Goal: Task Accomplishment & Management: Manage account settings

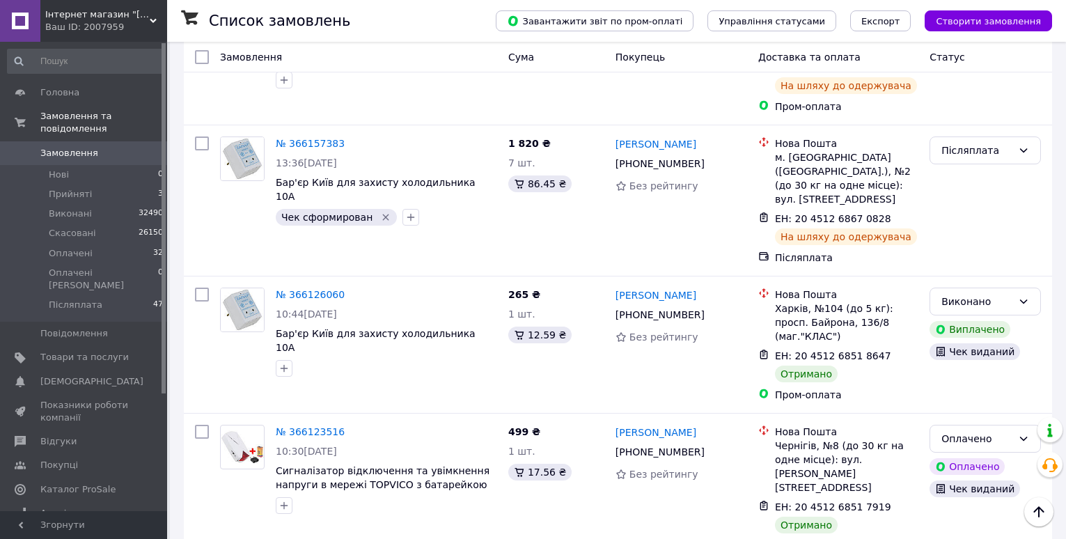
scroll to position [1392, 0]
click at [64, 375] on span "[DEMOGRAPHIC_DATA]" at bounding box center [91, 381] width 103 height 13
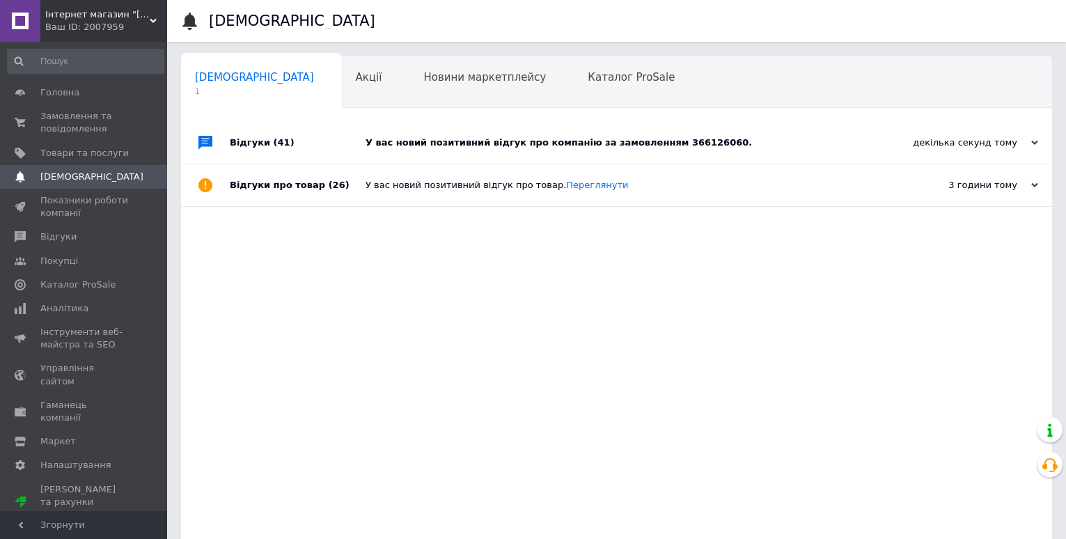
click at [453, 139] on div "У вас новий позитивний відгук про компанію за замовленням 366126060." at bounding box center [631, 142] width 533 height 13
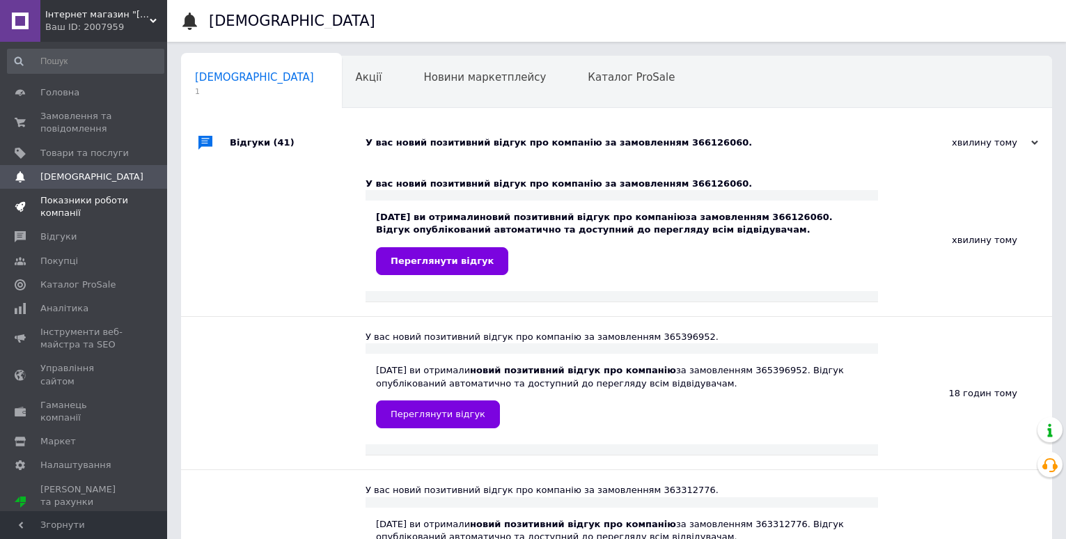
click at [68, 205] on span "Показники роботи компанії" at bounding box center [84, 206] width 88 height 25
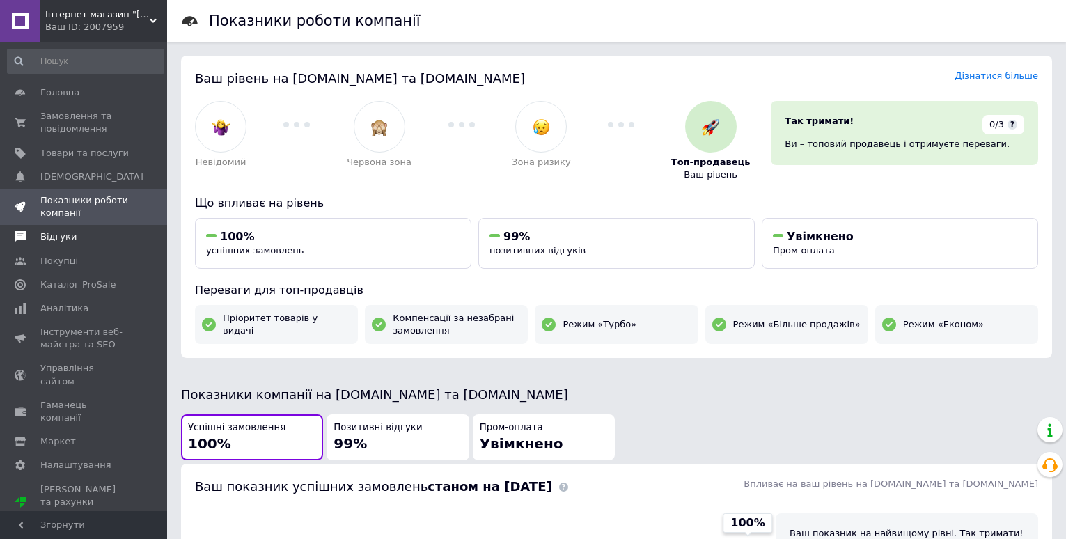
click at [56, 234] on span "Відгуки" at bounding box center [58, 236] width 36 height 13
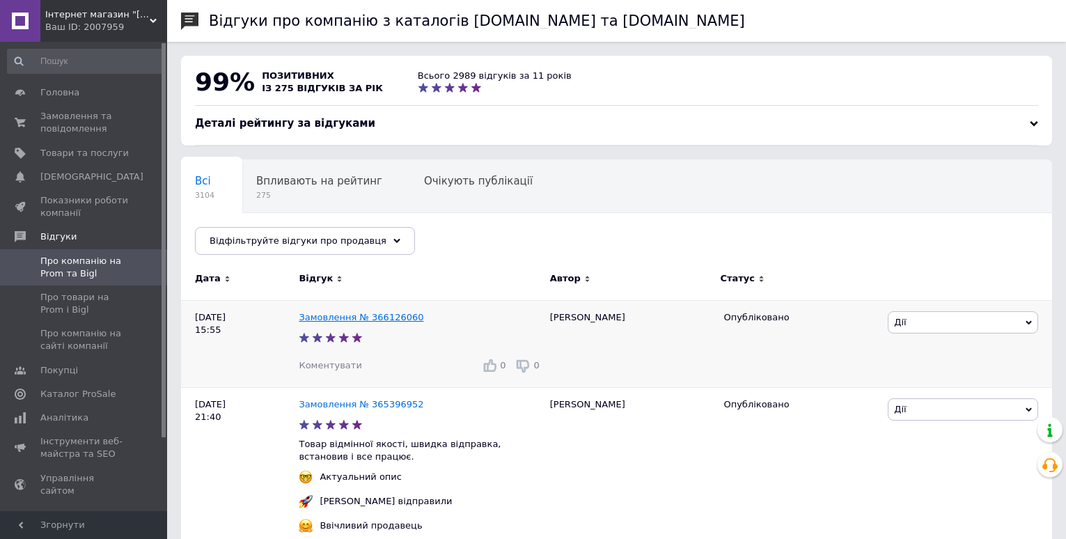
click at [379, 313] on link "Замовлення № 366126060" at bounding box center [361, 317] width 125 height 10
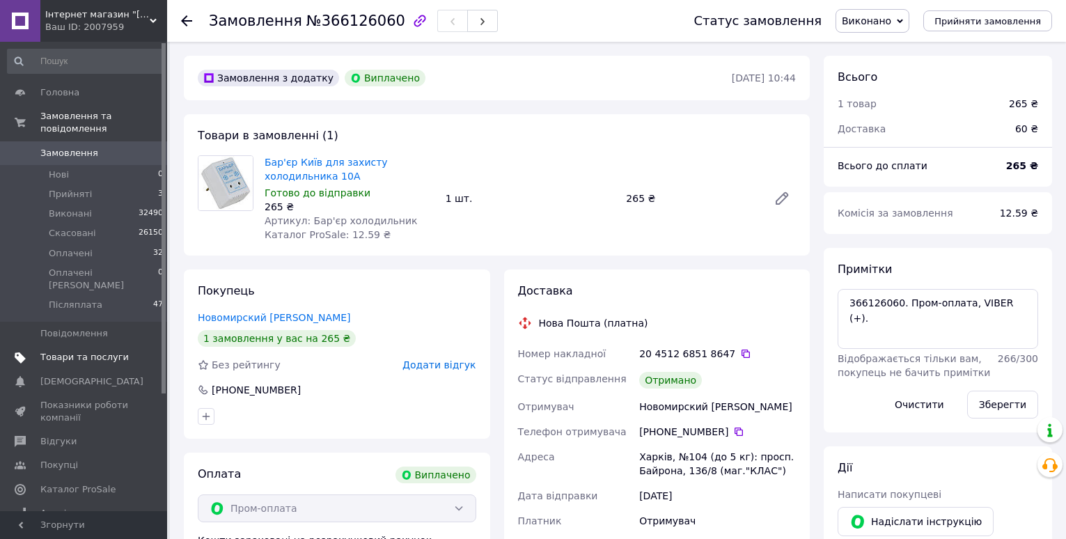
click at [65, 345] on link "Товари та послуги" at bounding box center [85, 357] width 171 height 24
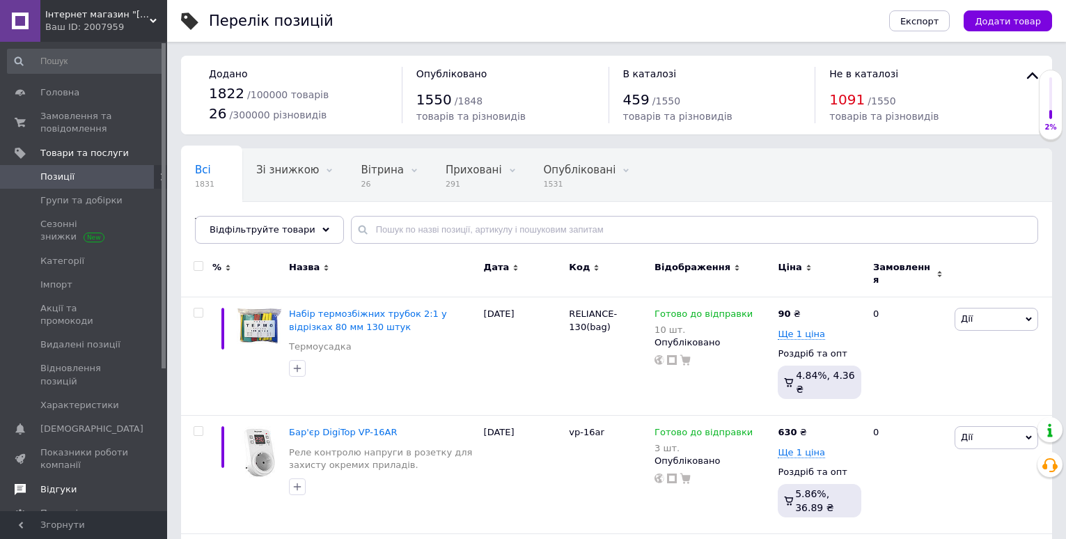
click at [53, 483] on span "Відгуки" at bounding box center [58, 489] width 36 height 13
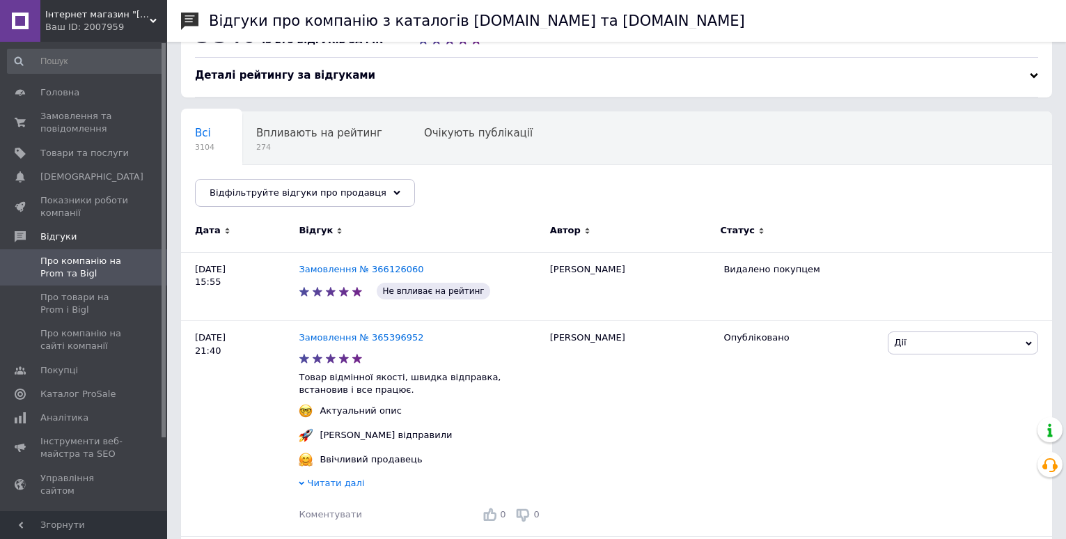
scroll to position [70, 0]
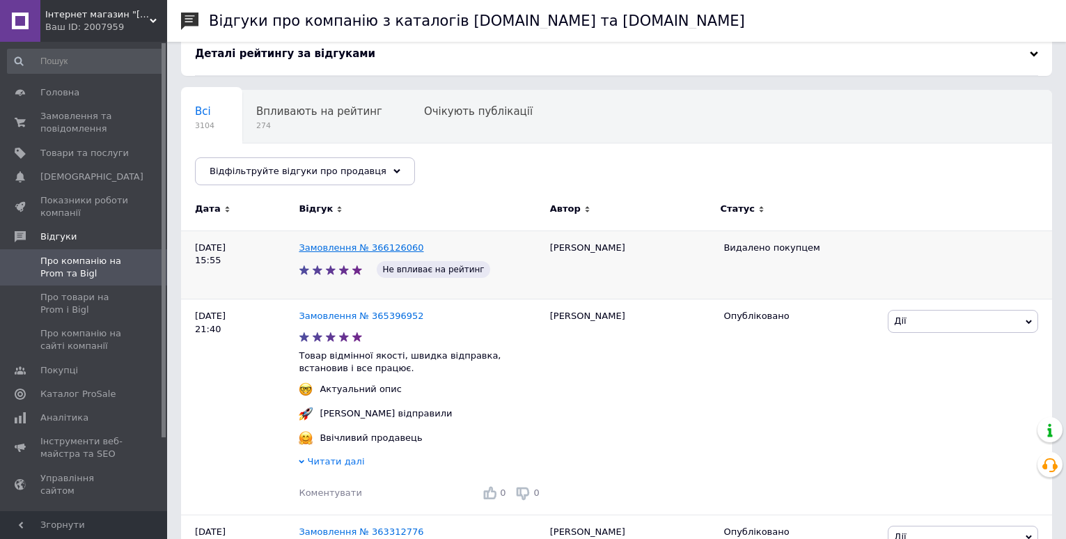
click at [369, 247] on link "Замовлення № 366126060" at bounding box center [361, 247] width 125 height 10
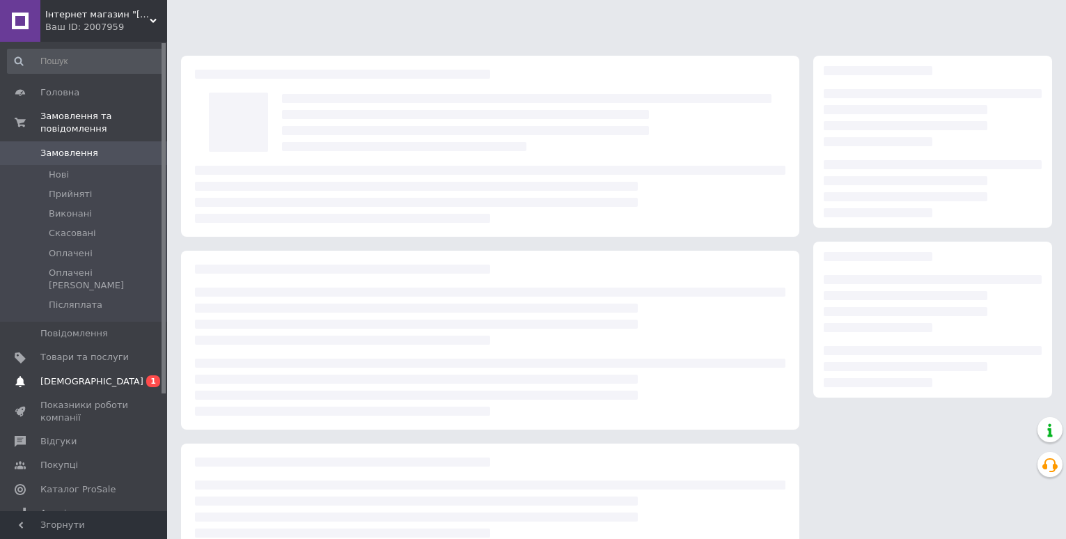
click at [68, 375] on span "[DEMOGRAPHIC_DATA]" at bounding box center [91, 381] width 103 height 13
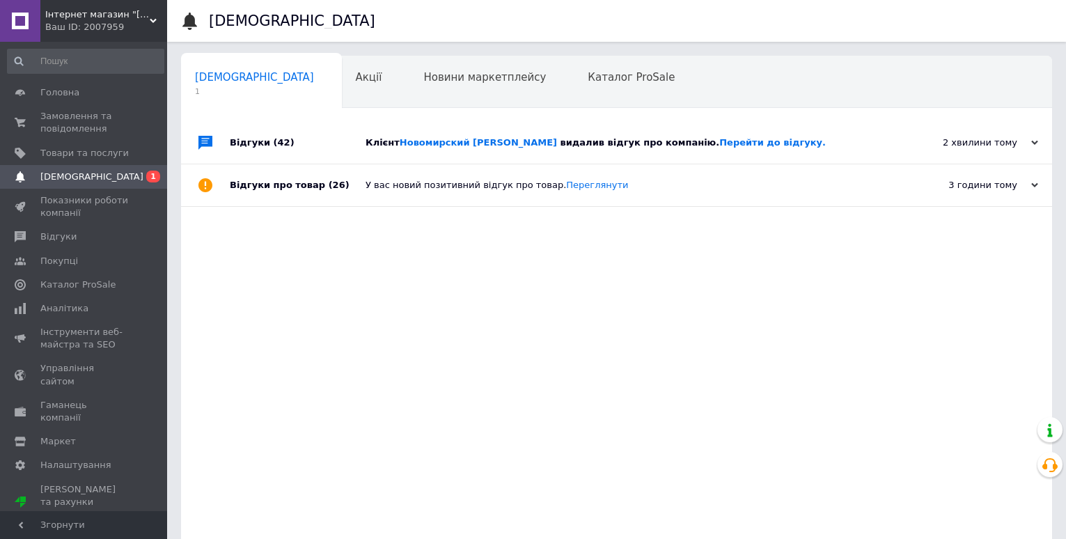
click at [331, 147] on div "Відгуки (42)" at bounding box center [298, 143] width 136 height 42
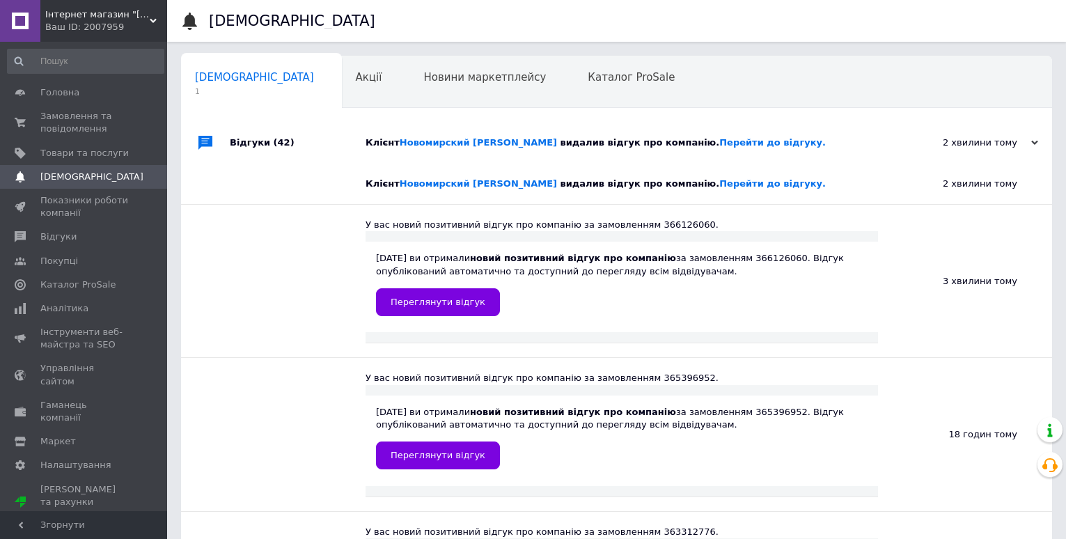
click at [82, 173] on span "[DEMOGRAPHIC_DATA]" at bounding box center [91, 177] width 103 height 13
click at [61, 234] on span "Відгуки" at bounding box center [58, 236] width 36 height 13
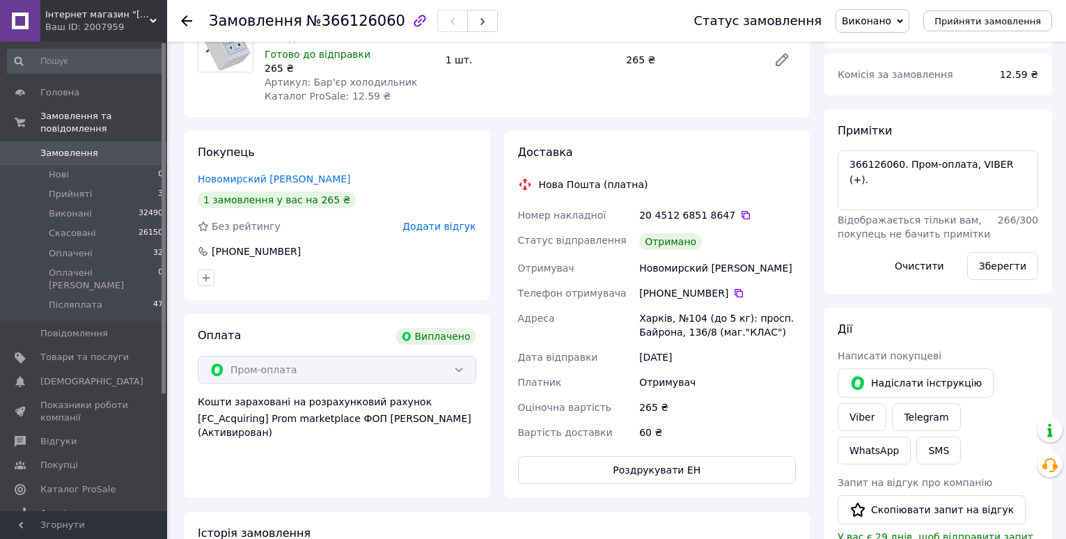
scroll to position [139, 0]
click at [265, 175] on link "Новомирский [PERSON_NAME]" at bounding box center [274, 178] width 153 height 11
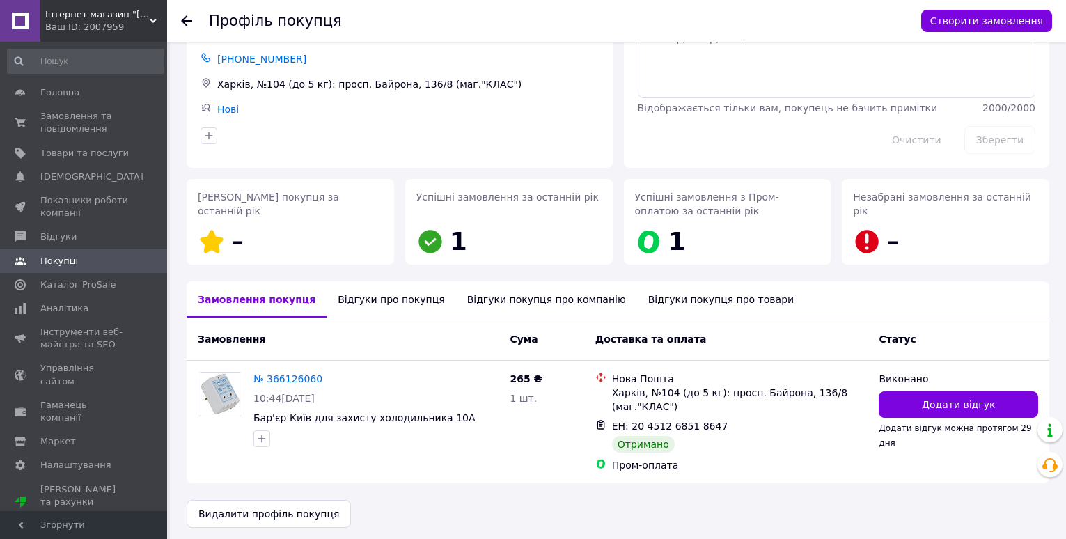
scroll to position [81, 0]
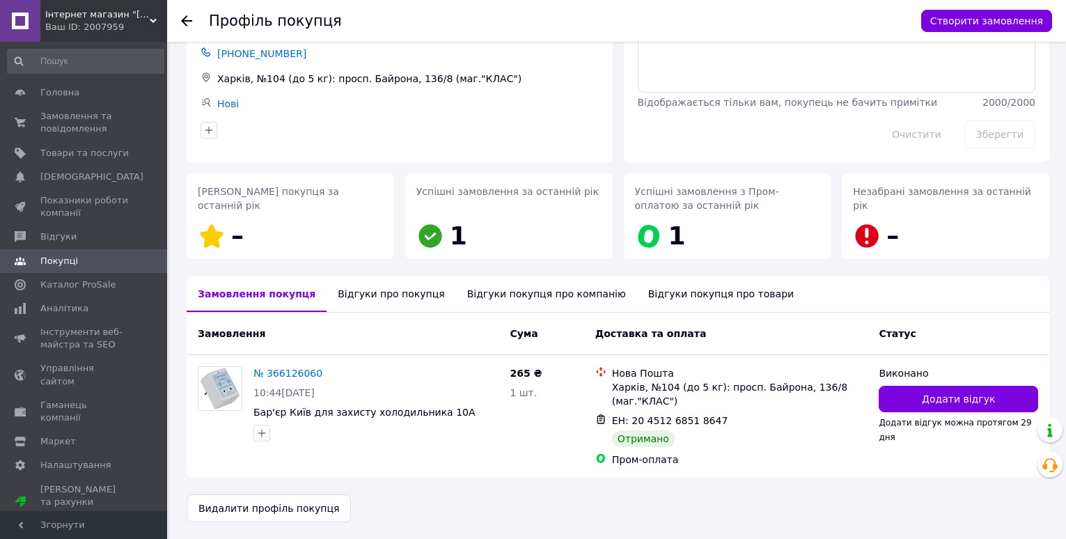
click at [369, 281] on div "Відгуки про покупця" at bounding box center [390, 294] width 129 height 36
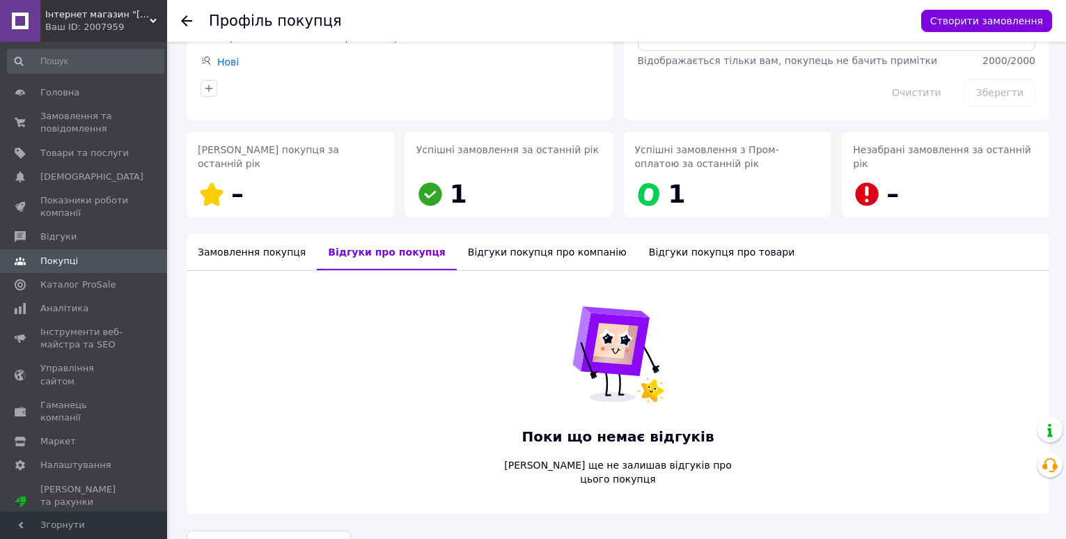
scroll to position [145, 0]
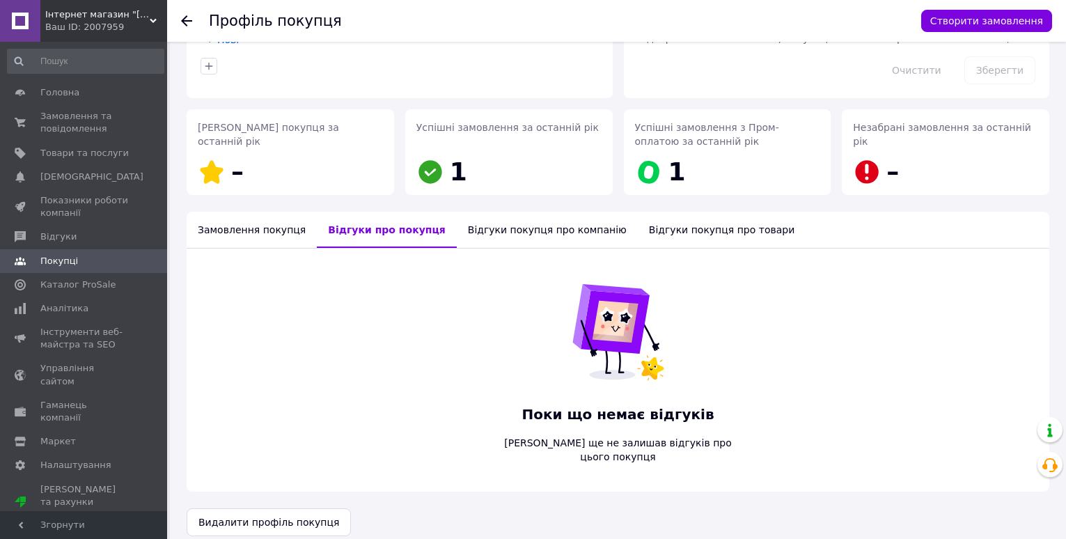
click at [494, 236] on div "Відгуки покупця про компанію" at bounding box center [547, 230] width 181 height 36
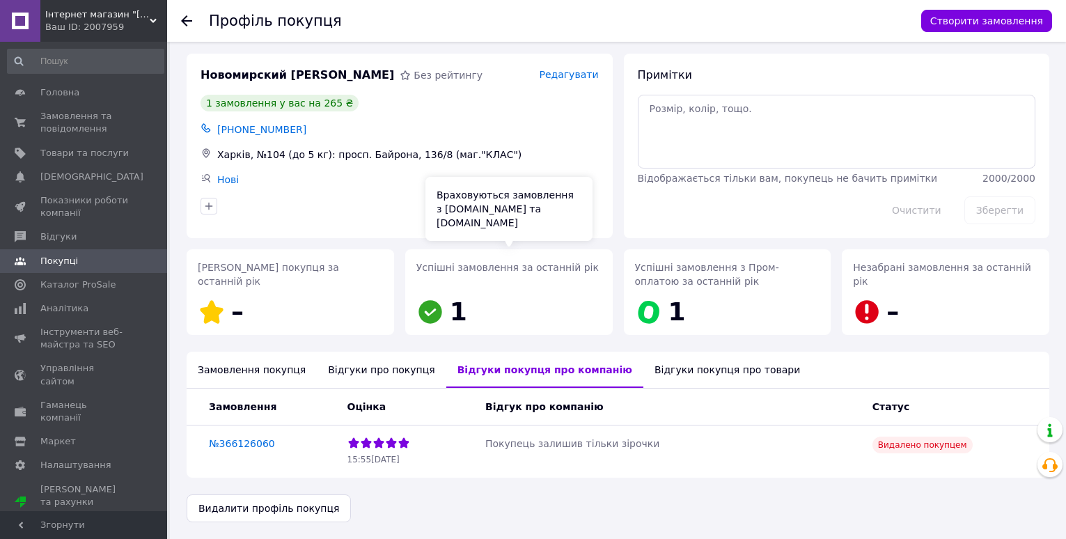
scroll to position [4, 0]
click at [643, 371] on div "Відгуки покупця про товари" at bounding box center [727, 370] width 168 height 36
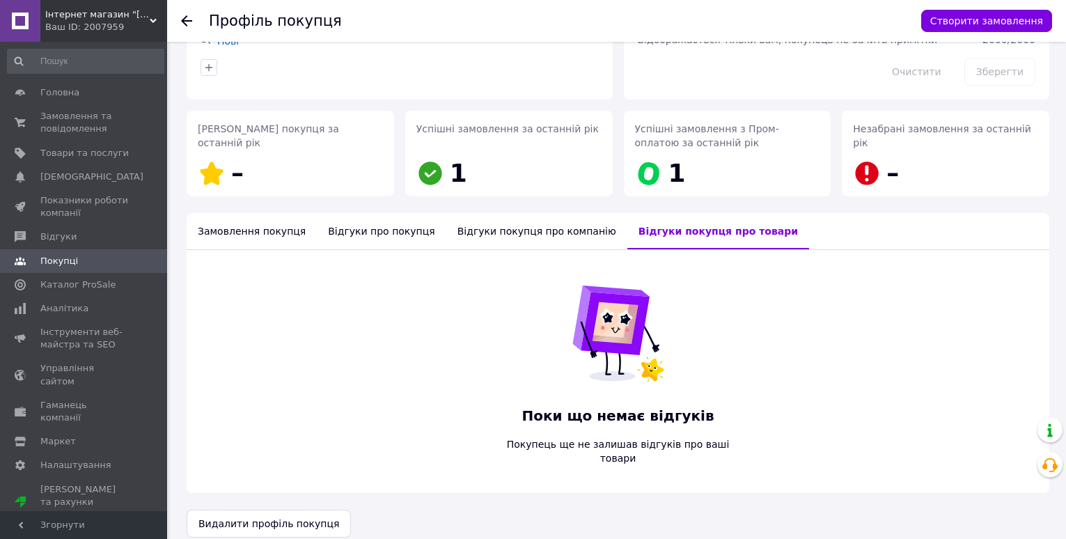
click at [455, 228] on div "Відгуки покупця про компанію" at bounding box center [536, 231] width 181 height 36
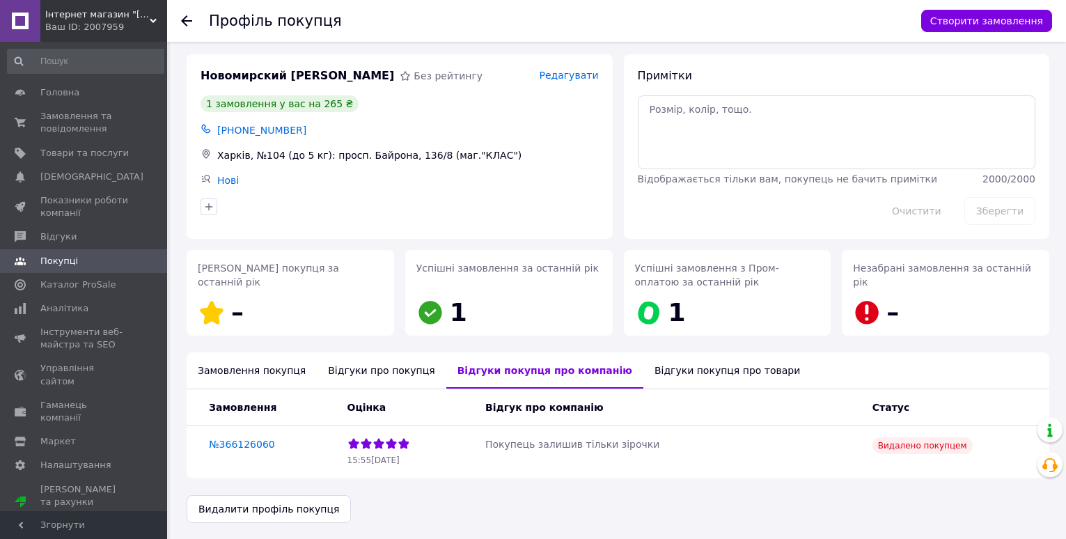
click at [360, 372] on div "Відгуки про покупця" at bounding box center [381, 370] width 129 height 36
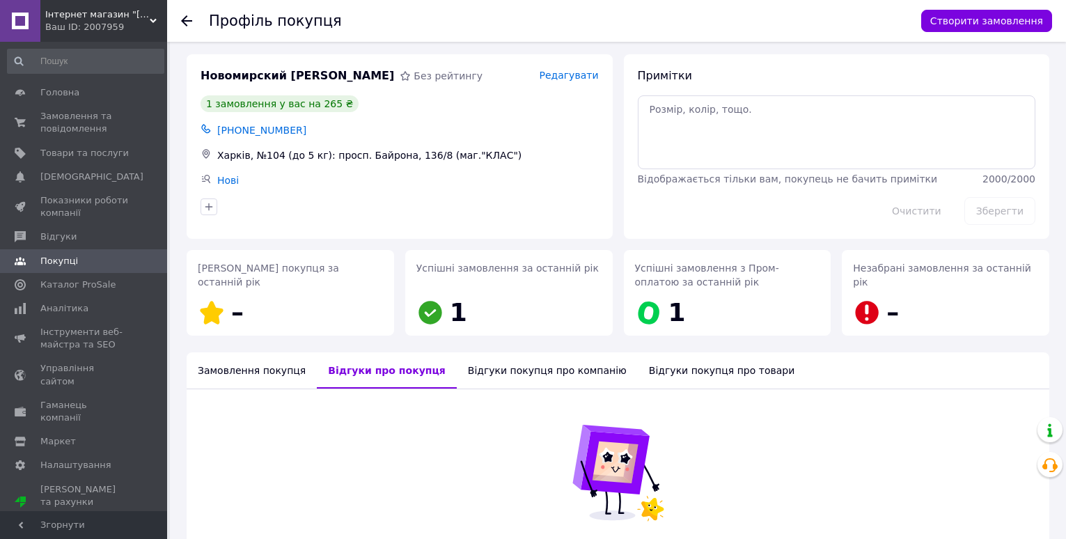
click at [253, 372] on div "Замовлення покупця" at bounding box center [252, 370] width 130 height 36
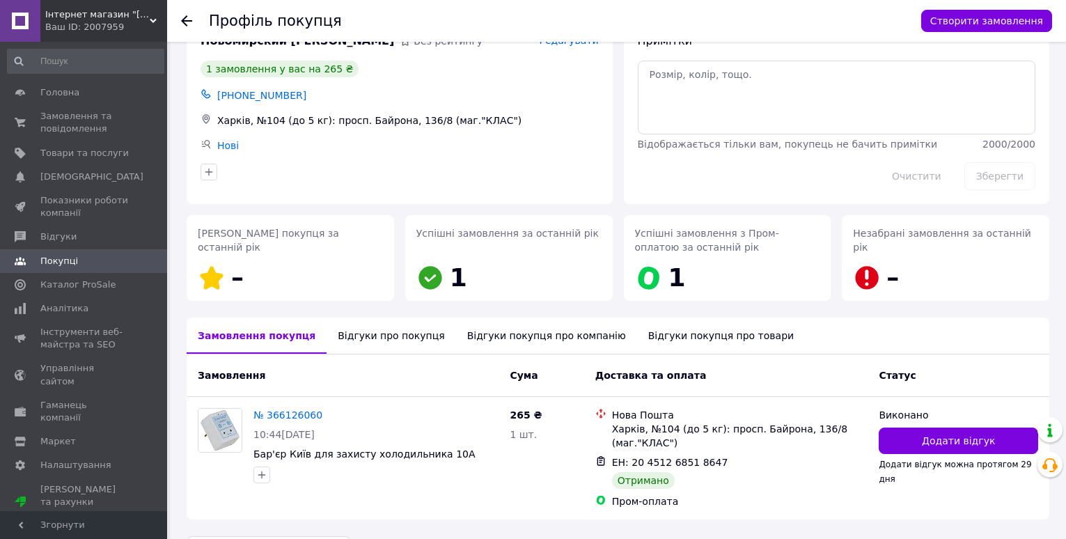
scroll to position [0, 0]
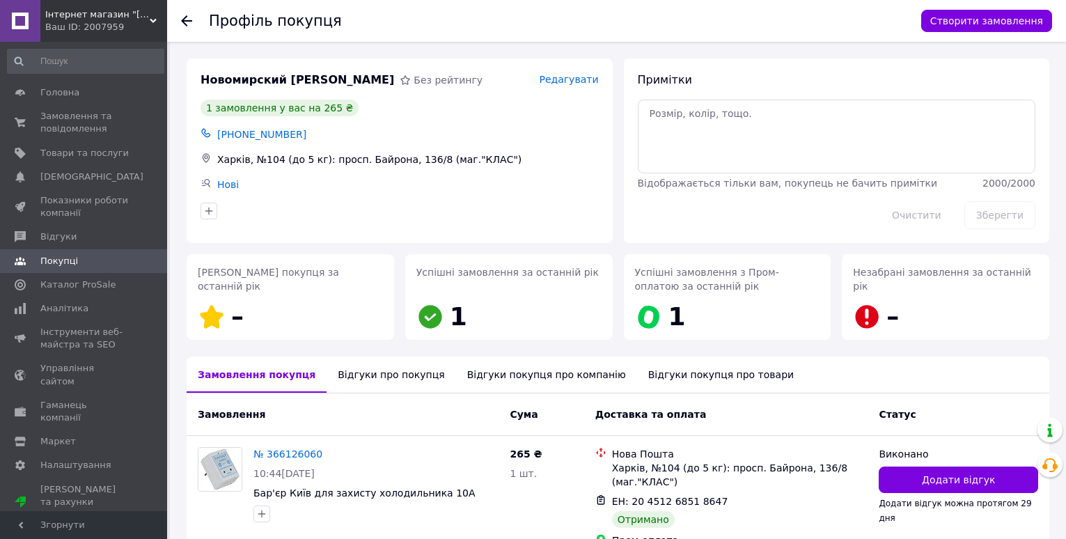
click at [184, 21] on use at bounding box center [186, 20] width 11 height 11
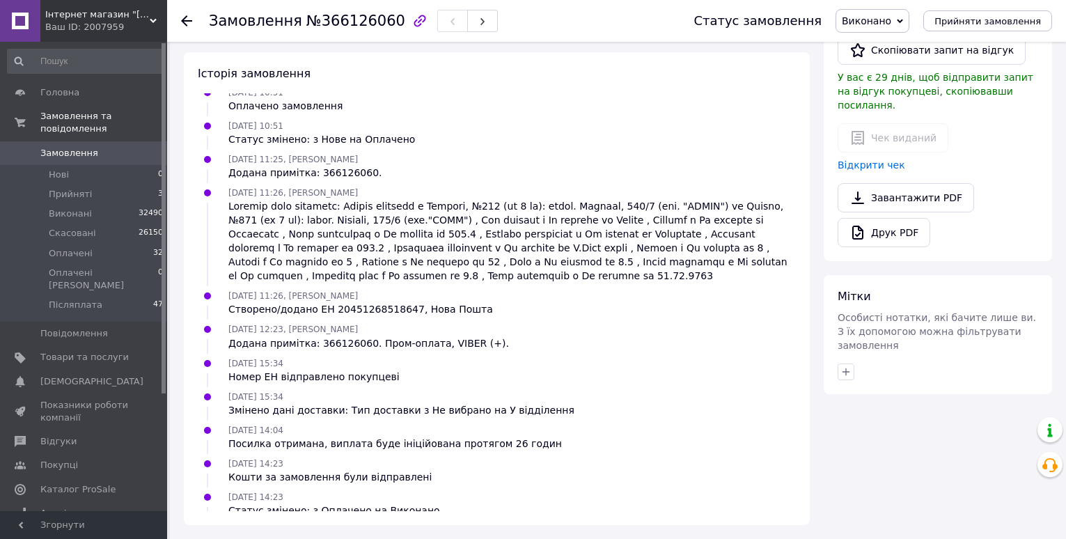
scroll to position [81, 0]
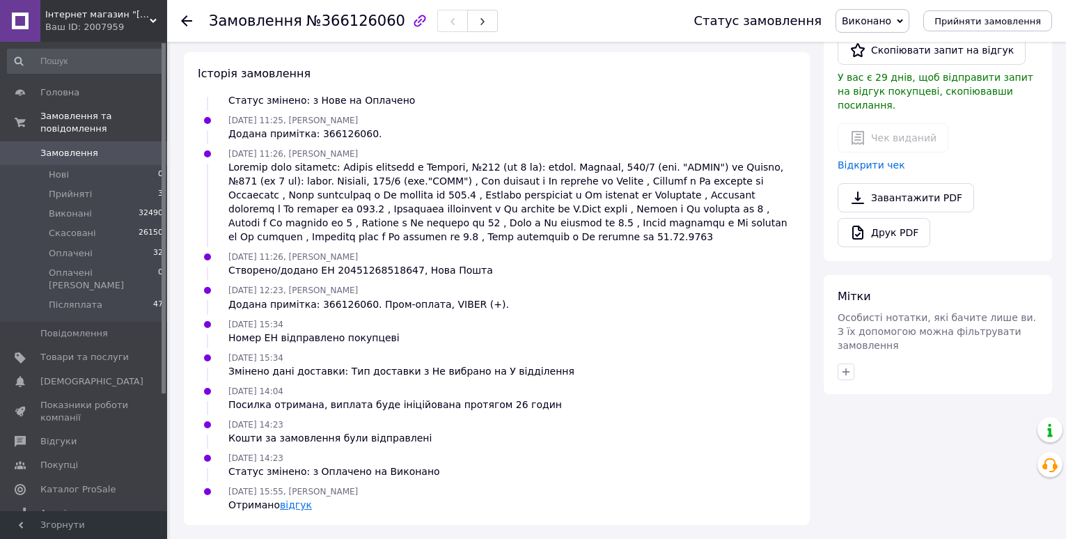
click at [287, 508] on link "відгук" at bounding box center [296, 504] width 32 height 11
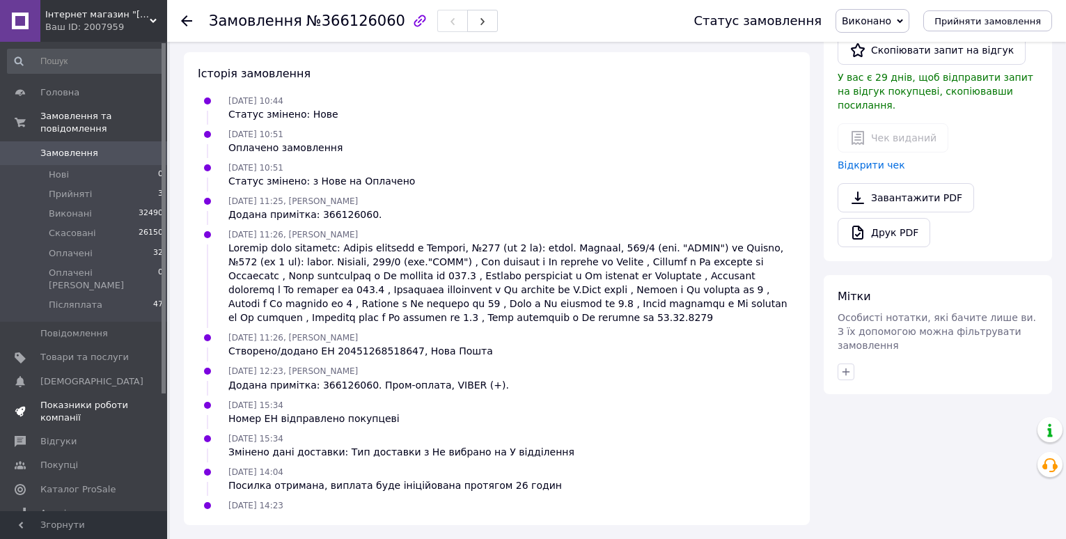
scroll to position [81, 0]
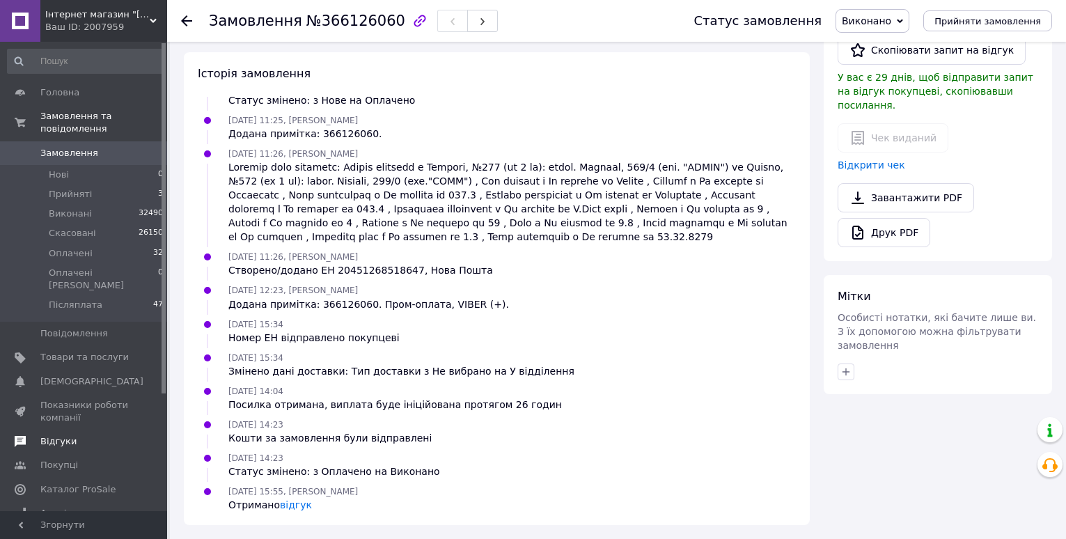
click at [68, 435] on span "Відгуки" at bounding box center [58, 441] width 36 height 13
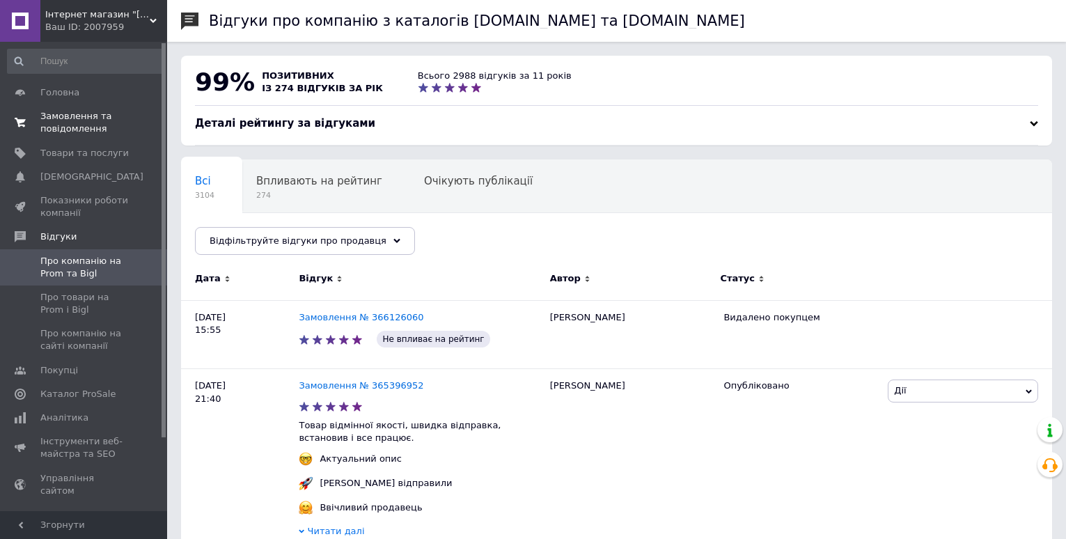
click at [52, 113] on span "Замовлення та повідомлення" at bounding box center [84, 122] width 88 height 25
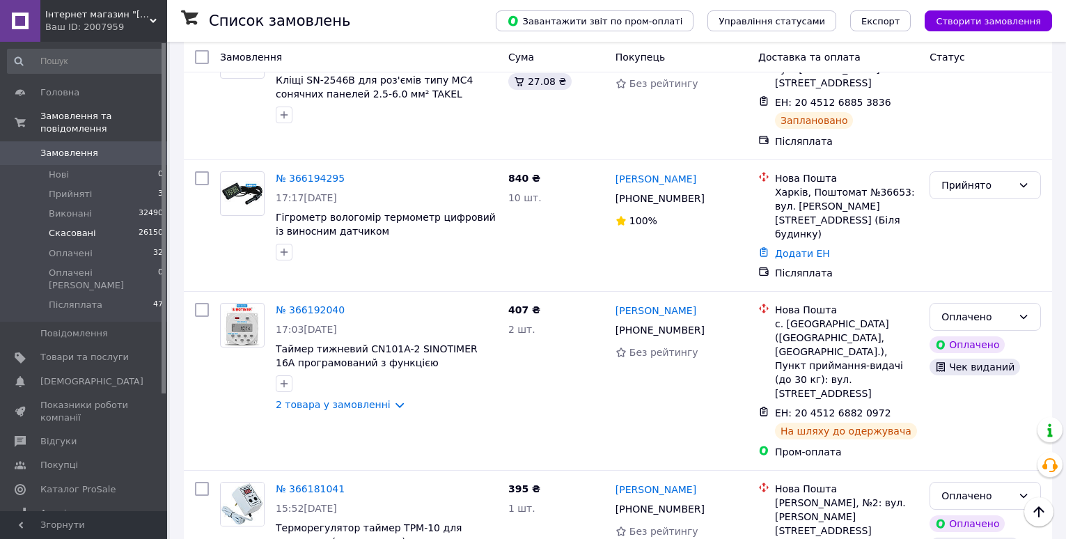
scroll to position [905, 0]
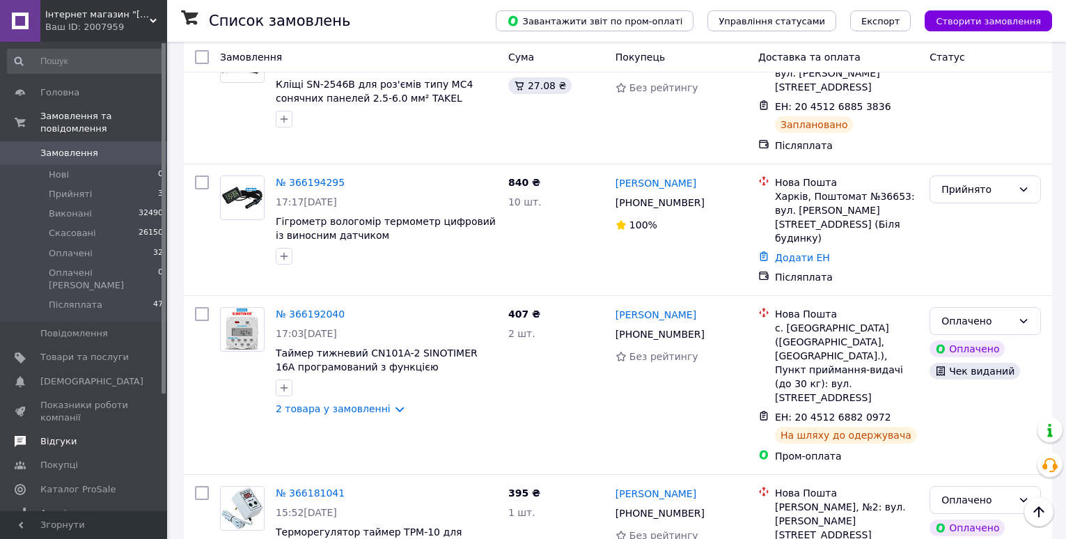
click at [59, 435] on span "Відгуки" at bounding box center [58, 441] width 36 height 13
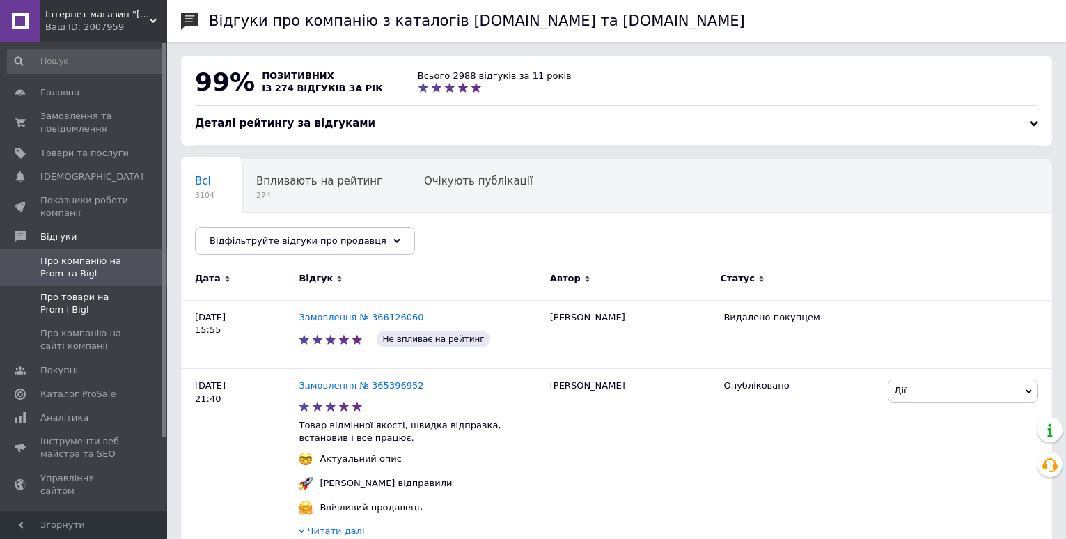
click at [71, 294] on span "Про товари на Prom і Bigl" at bounding box center [84, 303] width 88 height 25
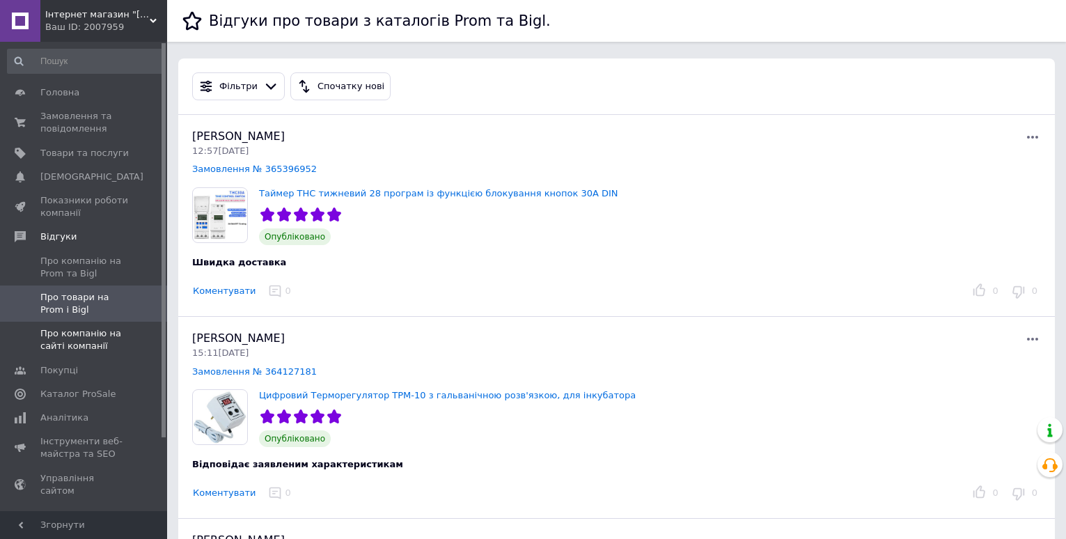
click at [49, 344] on span "Про компанію на сайті компанії" at bounding box center [84, 339] width 88 height 25
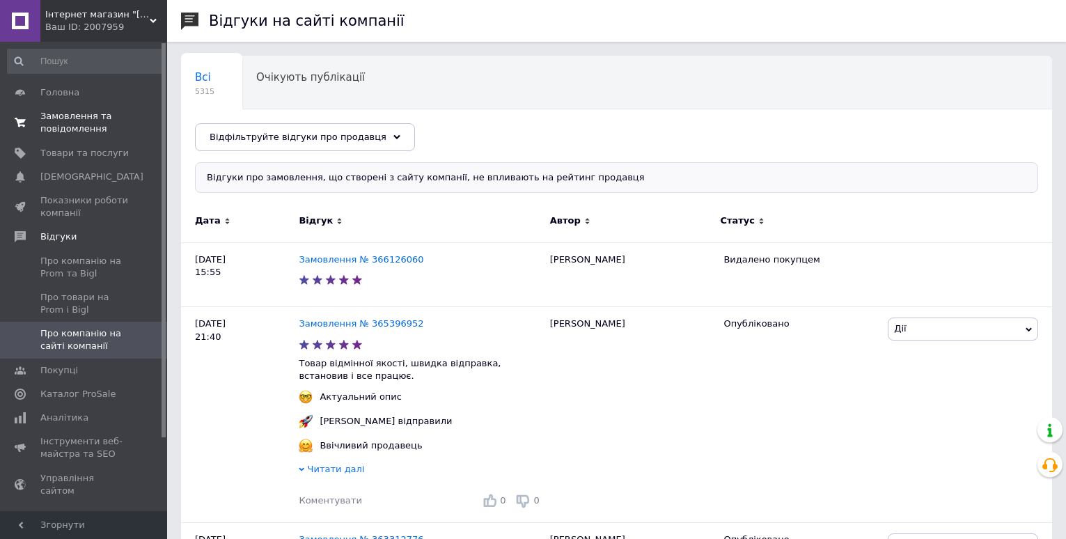
click at [79, 124] on span "Замовлення та повідомлення" at bounding box center [84, 122] width 88 height 25
